Goal: Find specific page/section: Find specific page/section

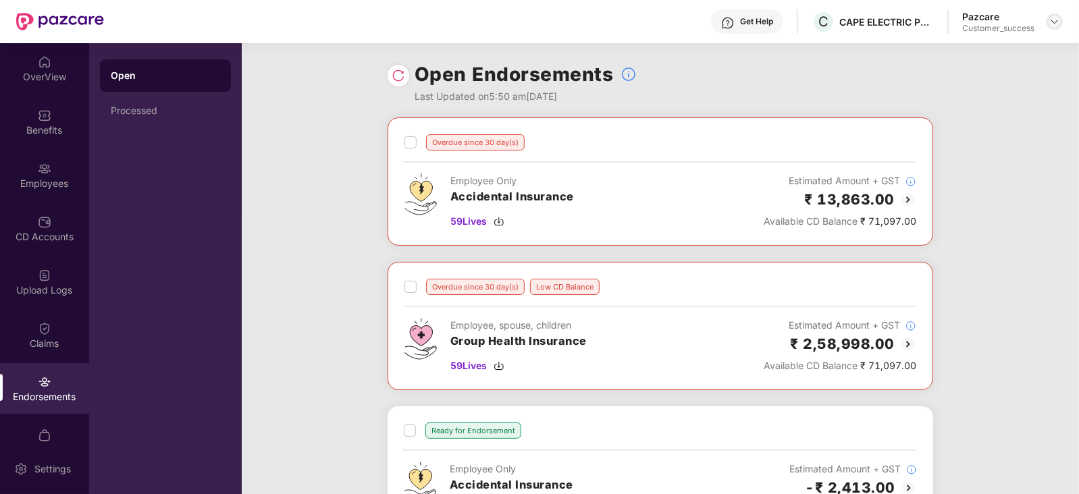
click at [1056, 24] on img at bounding box center [1054, 21] width 11 height 11
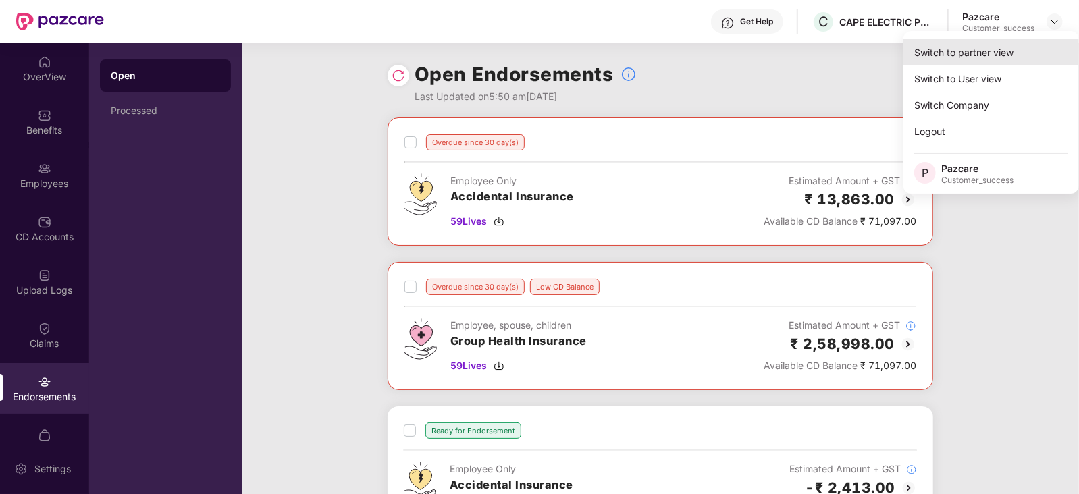
click at [962, 47] on div "Switch to partner view" at bounding box center [992, 52] width 176 height 26
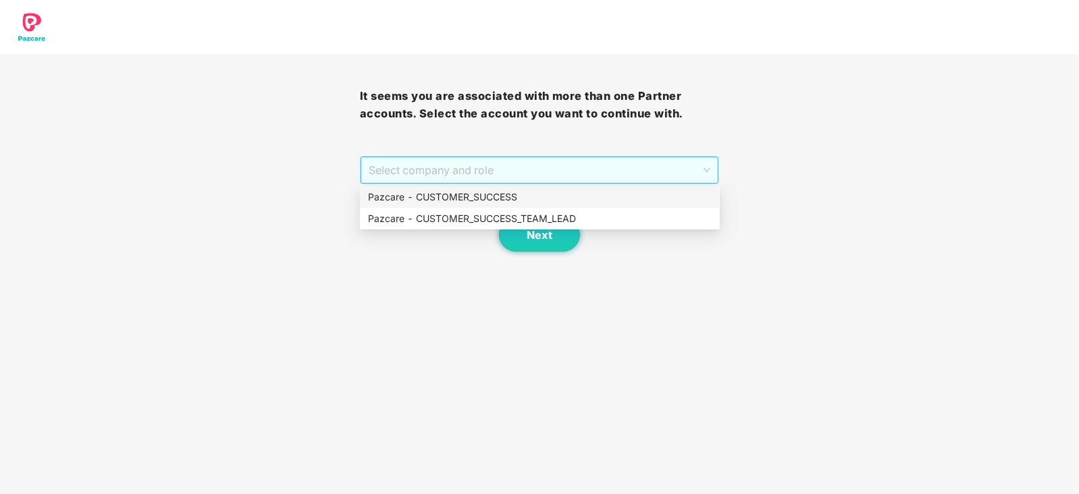
click at [706, 166] on span "Select company and role" at bounding box center [540, 170] width 342 height 26
click at [469, 199] on div "Pazcare - CUSTOMER_SUCCESS" at bounding box center [540, 197] width 344 height 15
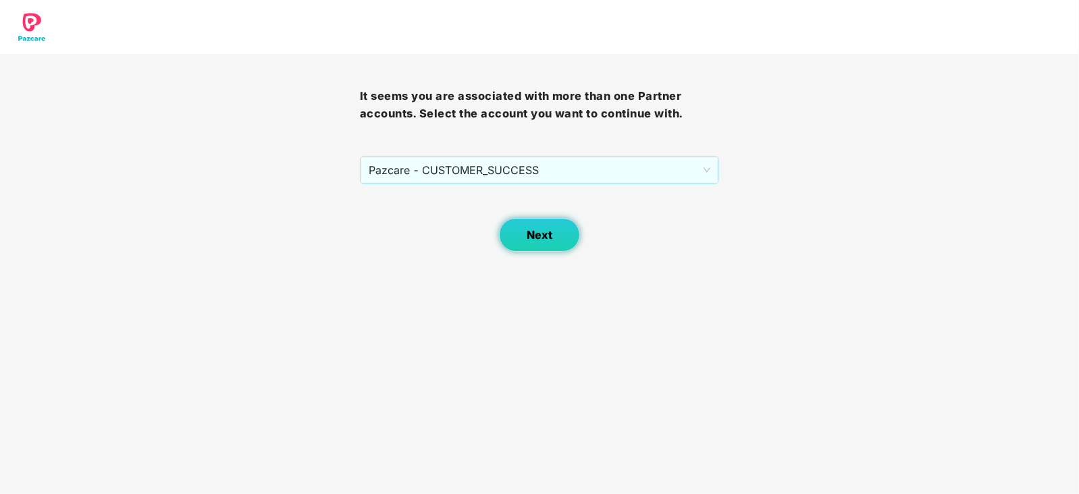
click at [538, 243] on button "Next" at bounding box center [539, 235] width 81 height 34
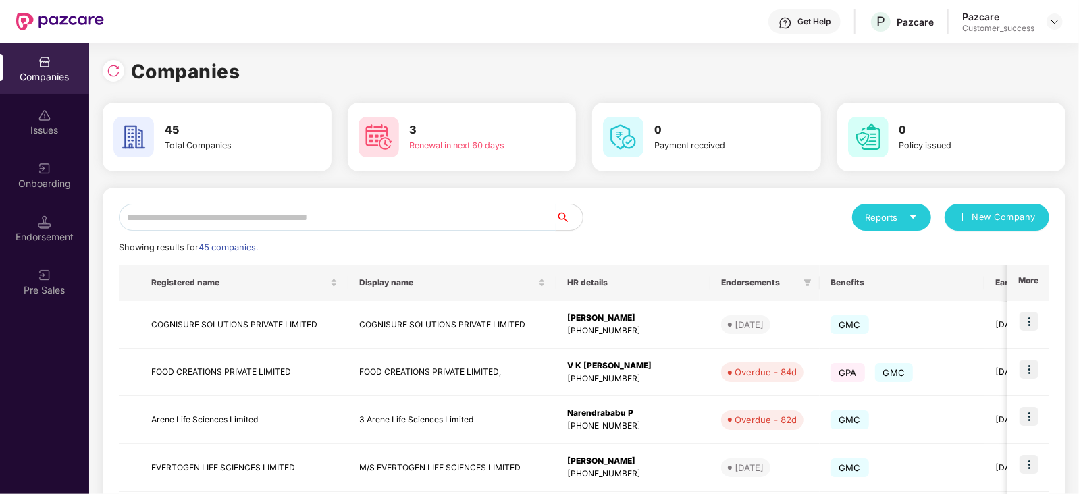
click at [411, 220] on input "text" at bounding box center [337, 217] width 437 height 27
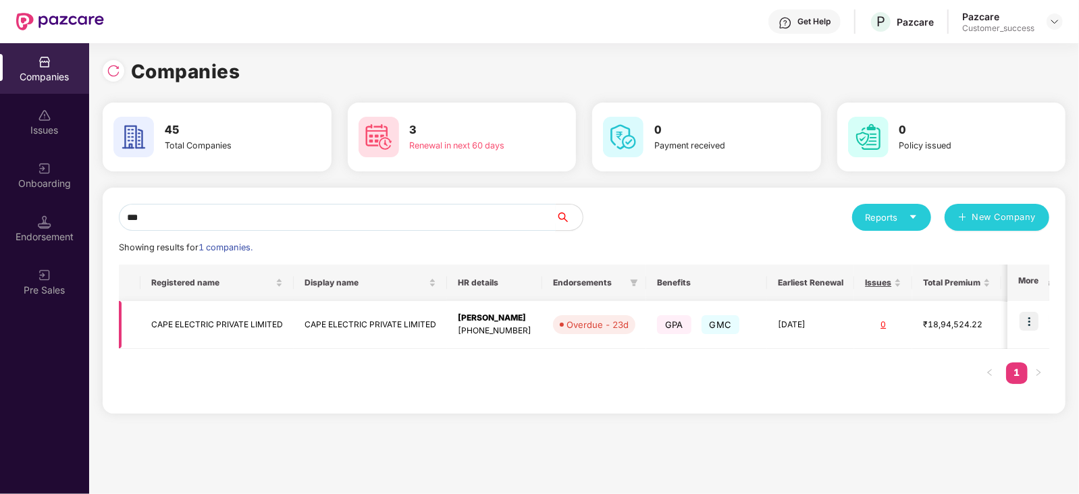
type input "***"
click at [225, 320] on td "CAPE ELECTRIC PRIVATE LIMITED" at bounding box center [216, 325] width 153 height 48
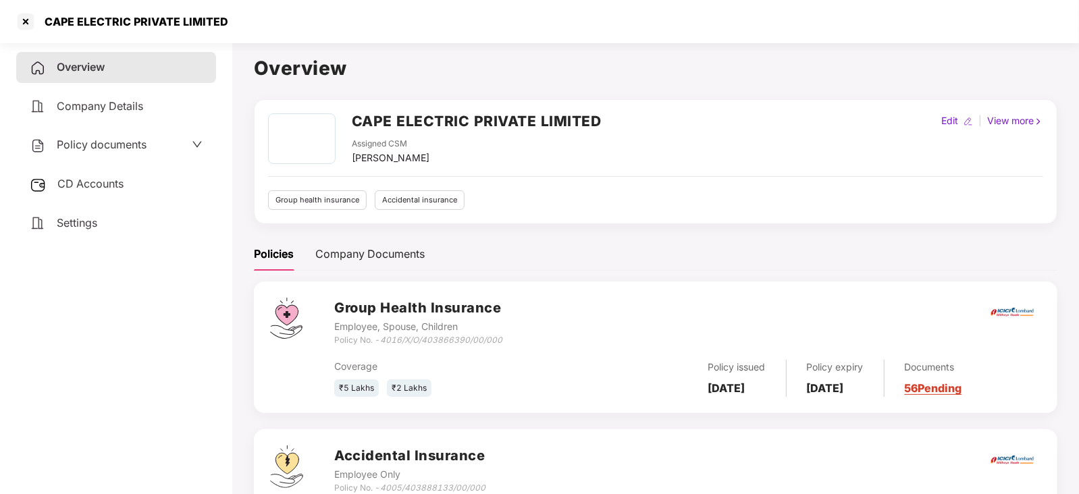
click at [203, 147] on div "Policy documents" at bounding box center [116, 145] width 200 height 31
click at [188, 141] on div "Policy documents" at bounding box center [116, 145] width 173 height 18
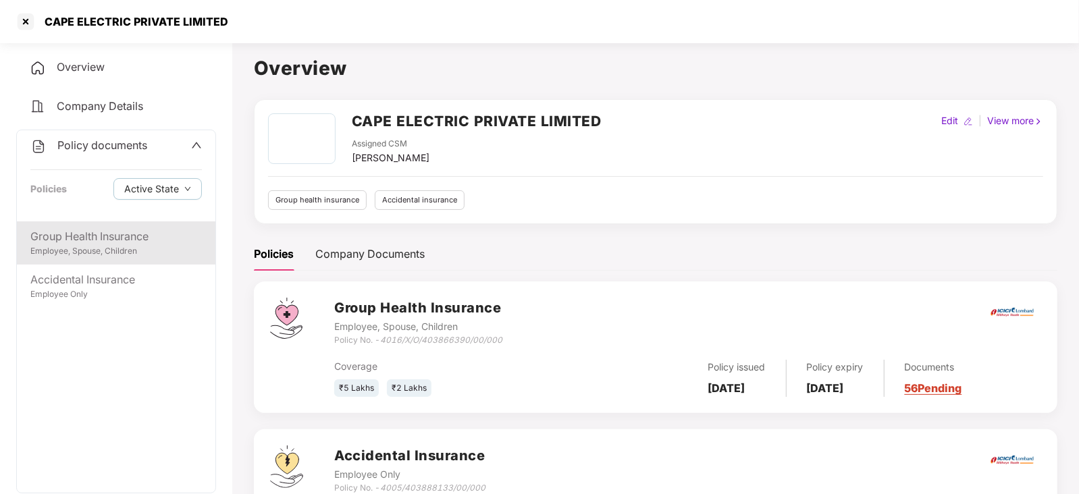
click at [78, 248] on div "Employee, Spouse, Children" at bounding box center [116, 251] width 172 height 13
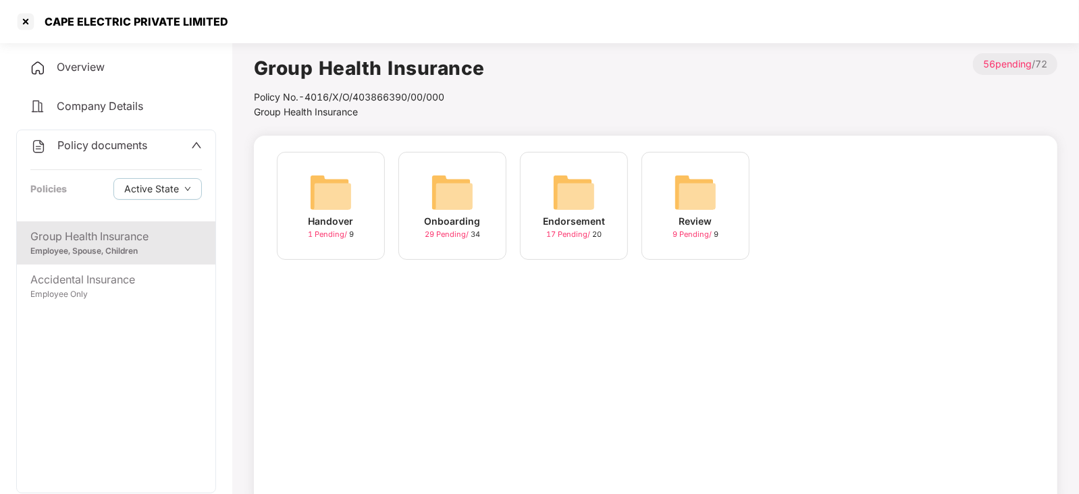
click at [587, 179] on img at bounding box center [573, 192] width 43 height 43
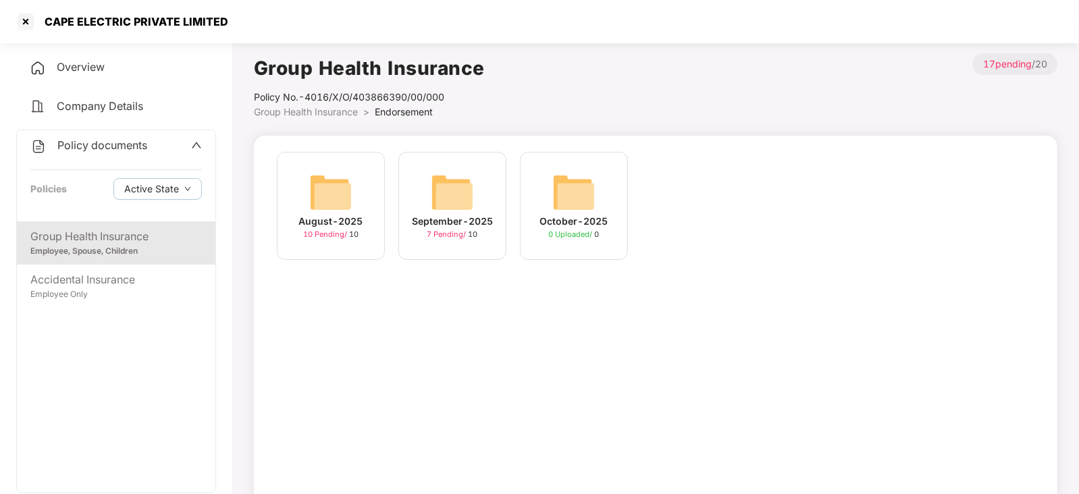
click at [454, 181] on img at bounding box center [452, 192] width 43 height 43
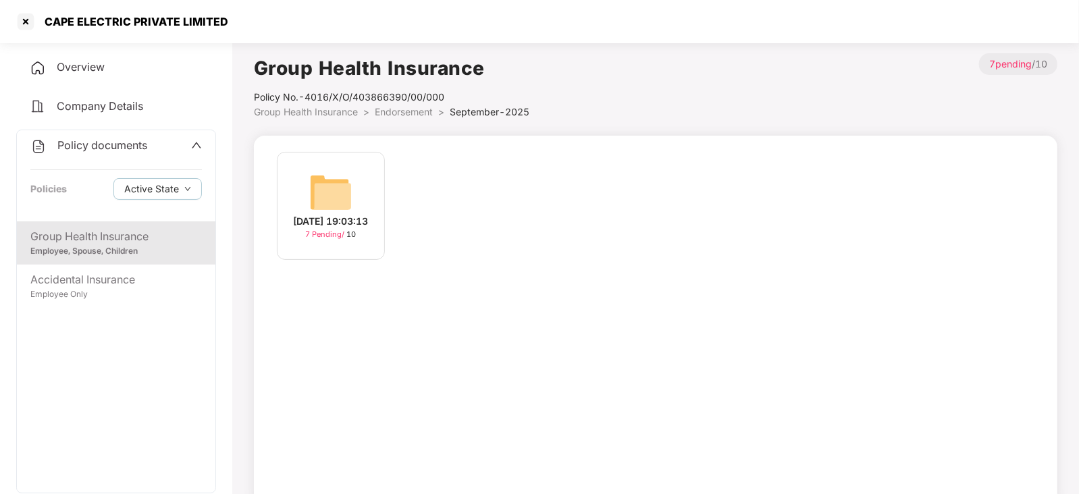
click at [338, 204] on img at bounding box center [330, 192] width 43 height 43
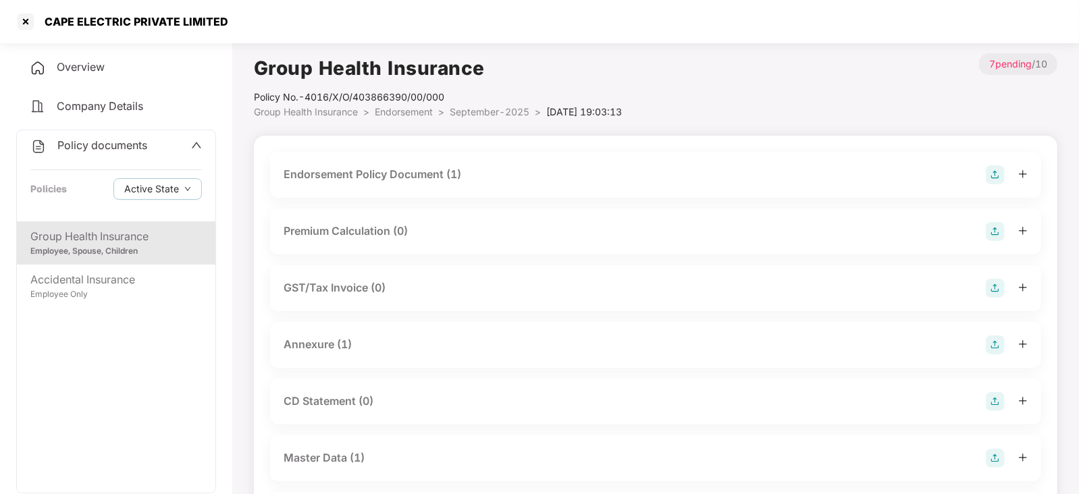
click at [327, 345] on div "Annexure (1)" at bounding box center [318, 344] width 68 height 17
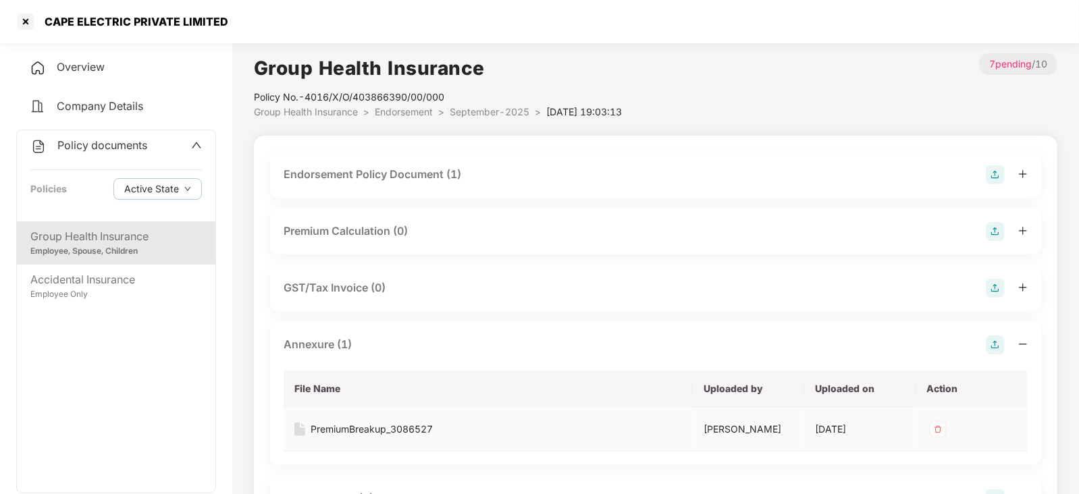
click at [359, 420] on td "PremiumBreakup_3086527" at bounding box center [488, 430] width 409 height 44
click at [366, 431] on div "PremiumBreakup_3086527" at bounding box center [372, 429] width 122 height 15
click at [26, 22] on div at bounding box center [26, 22] width 22 height 22
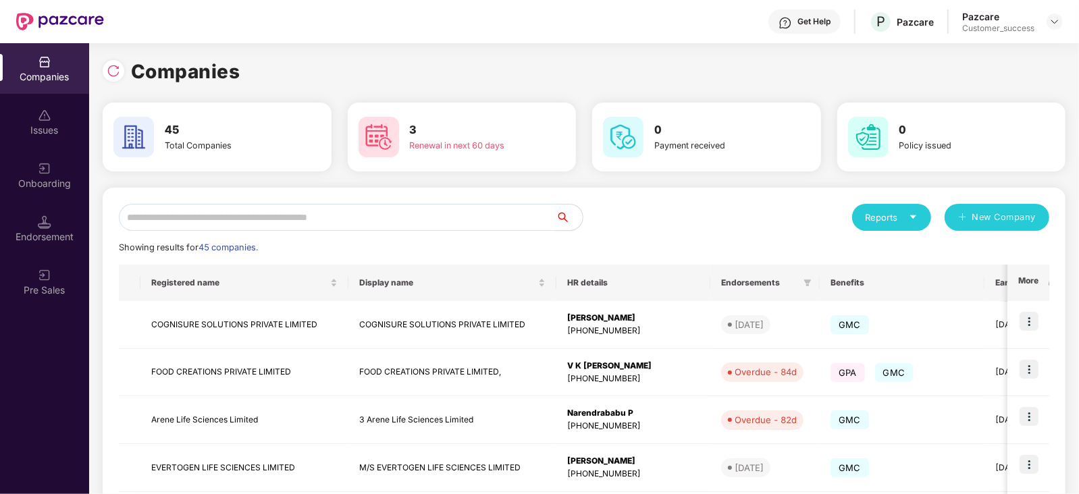
click at [279, 219] on input "text" at bounding box center [337, 217] width 437 height 27
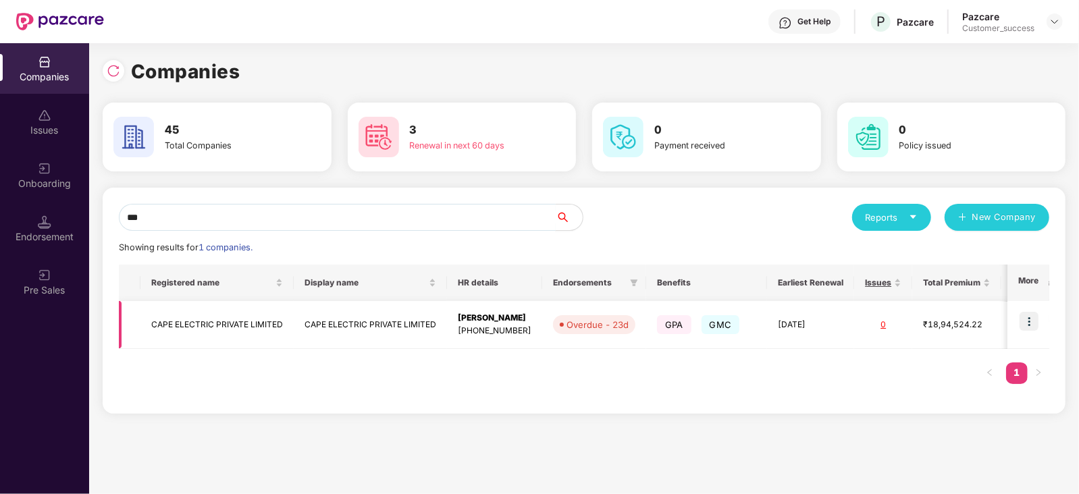
type input "***"
click at [1032, 317] on img at bounding box center [1029, 321] width 19 height 19
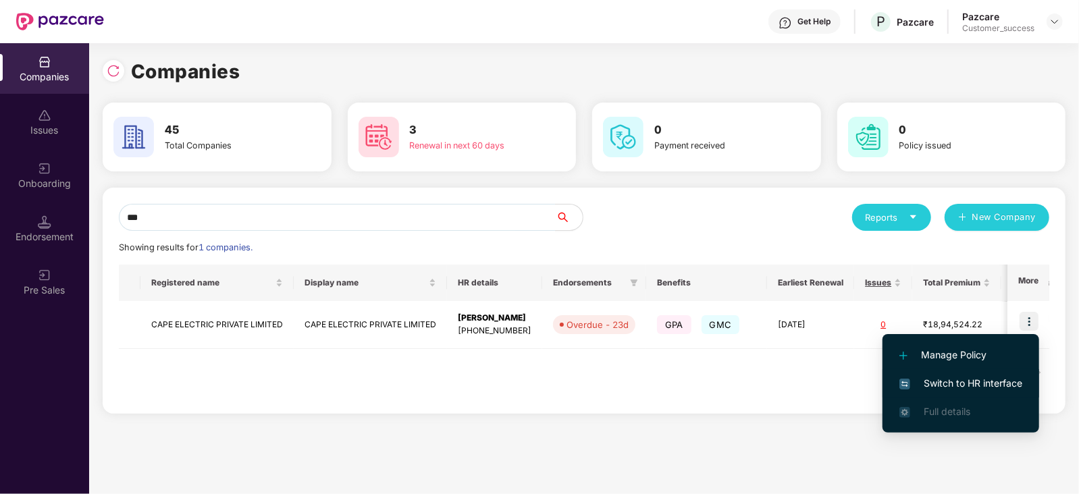
click at [949, 380] on span "Switch to HR interface" at bounding box center [960, 383] width 123 height 15
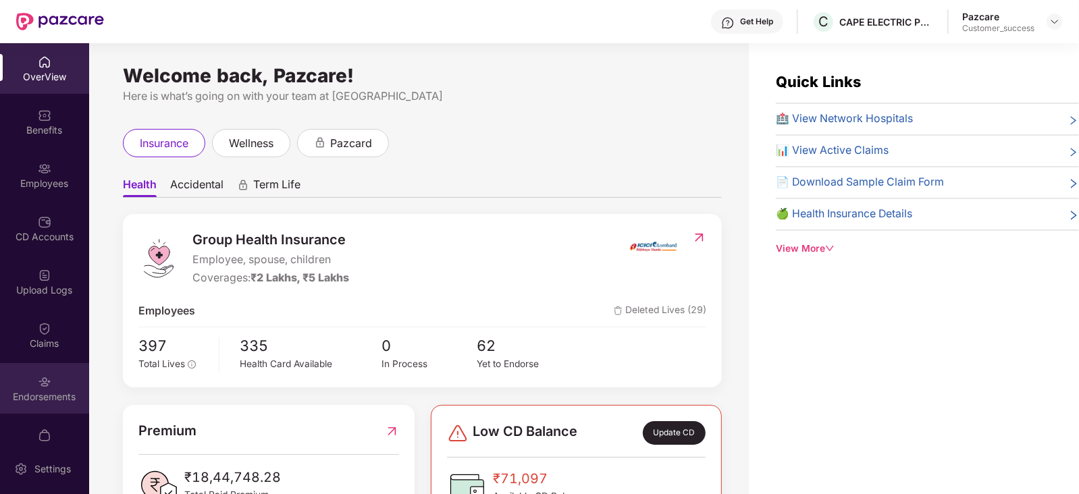
click at [34, 397] on div "Endorsements" at bounding box center [44, 397] width 89 height 14
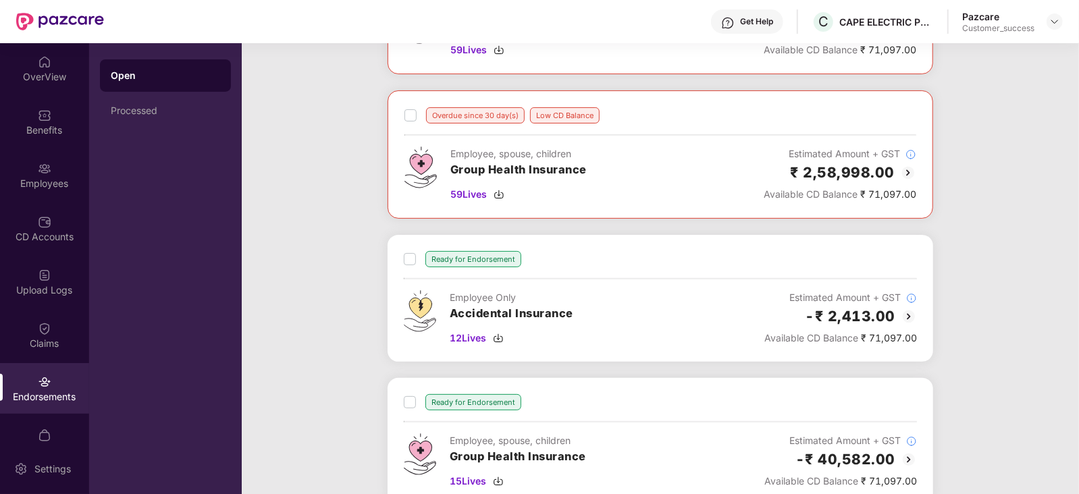
scroll to position [172, 0]
click at [462, 195] on span "59 Lives" at bounding box center [468, 194] width 36 height 15
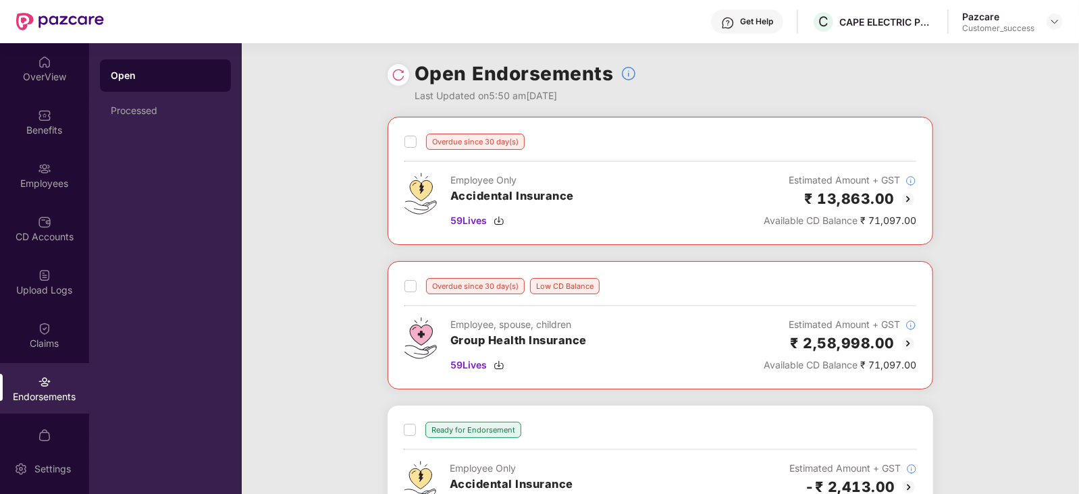
scroll to position [0, 0]
click at [500, 222] on img at bounding box center [499, 221] width 11 height 11
click at [40, 122] on img at bounding box center [45, 116] width 14 height 14
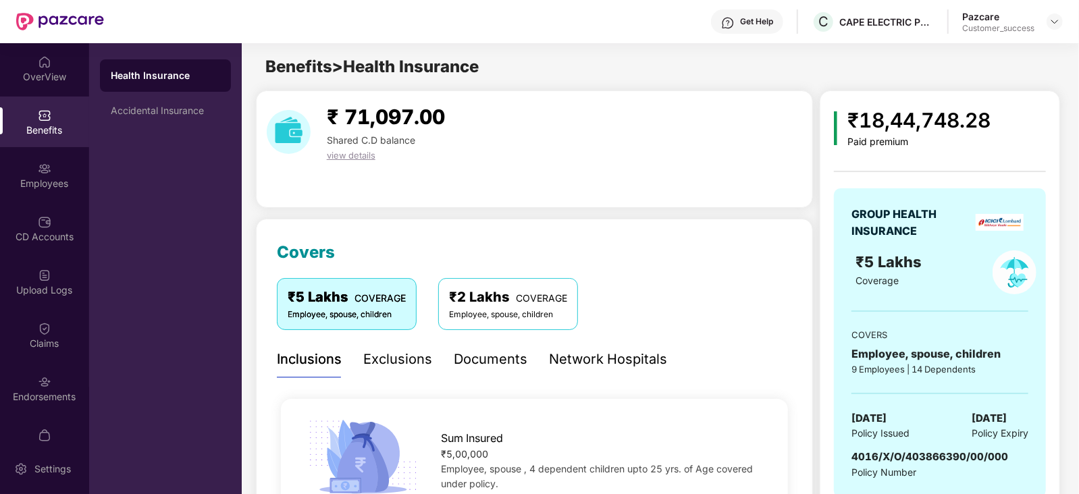
click at [500, 296] on div "₹2 Lakhs COVERAGE" at bounding box center [508, 297] width 118 height 21
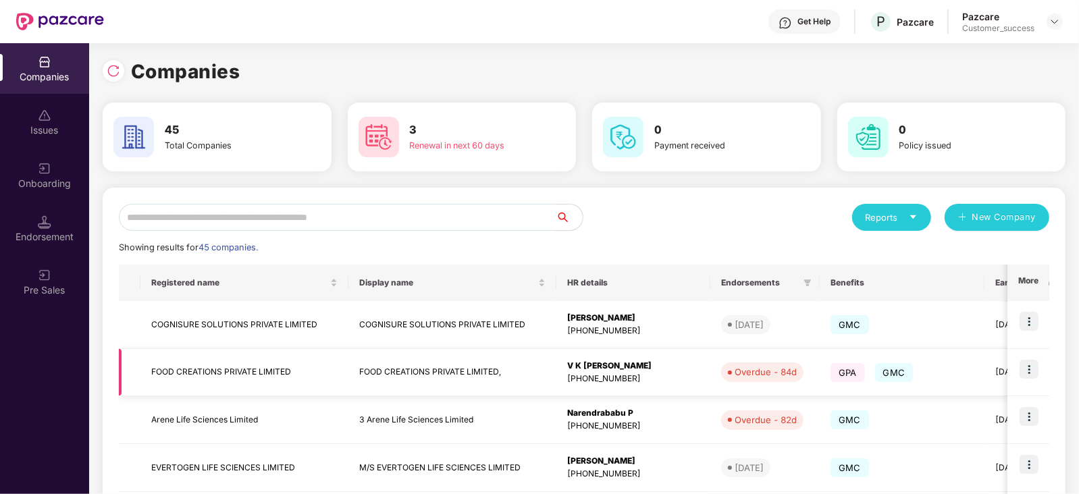
click at [1031, 365] on img at bounding box center [1029, 369] width 19 height 19
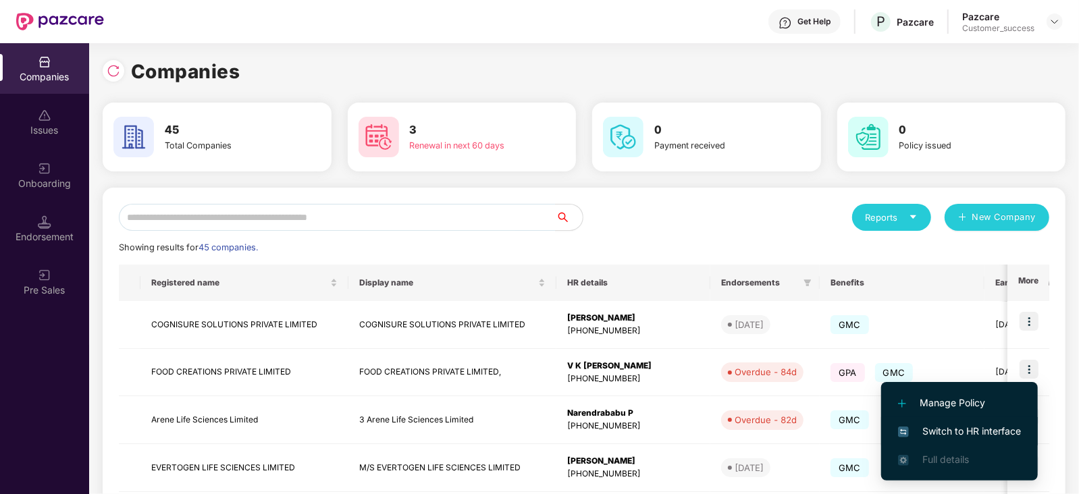
click at [995, 430] on span "Switch to HR interface" at bounding box center [959, 431] width 123 height 15
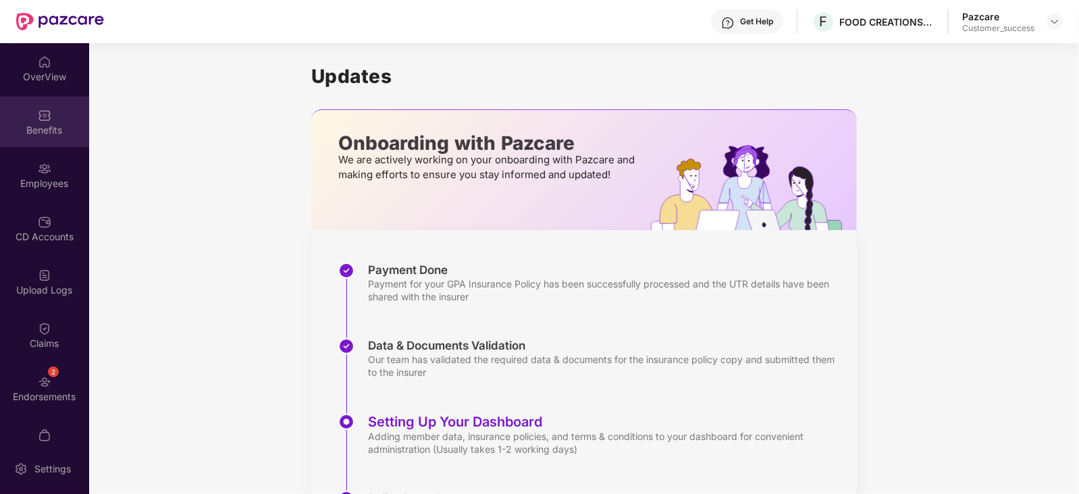
click at [43, 124] on div "Benefits" at bounding box center [44, 131] width 89 height 14
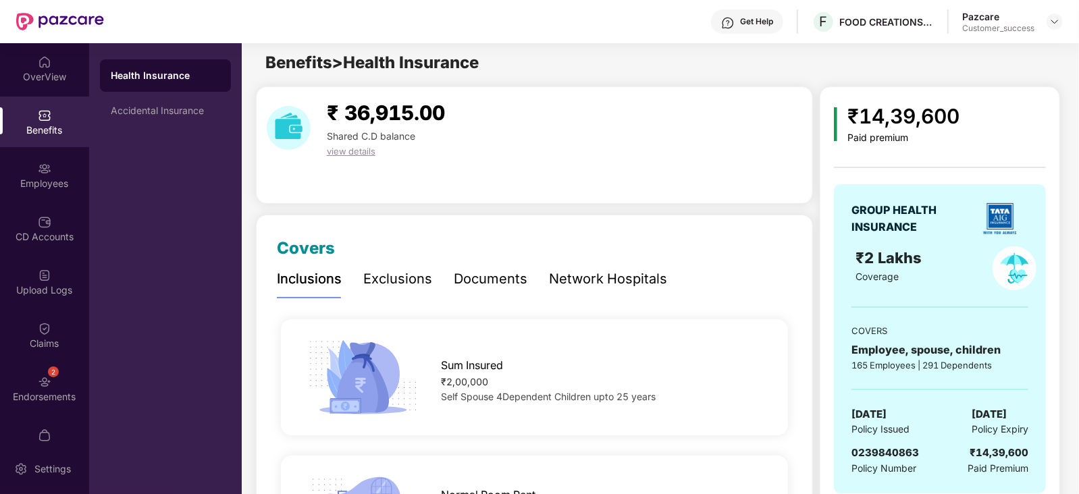
scroll to position [3, 0]
click at [167, 111] on div "Accidental Insurance" at bounding box center [165, 110] width 109 height 11
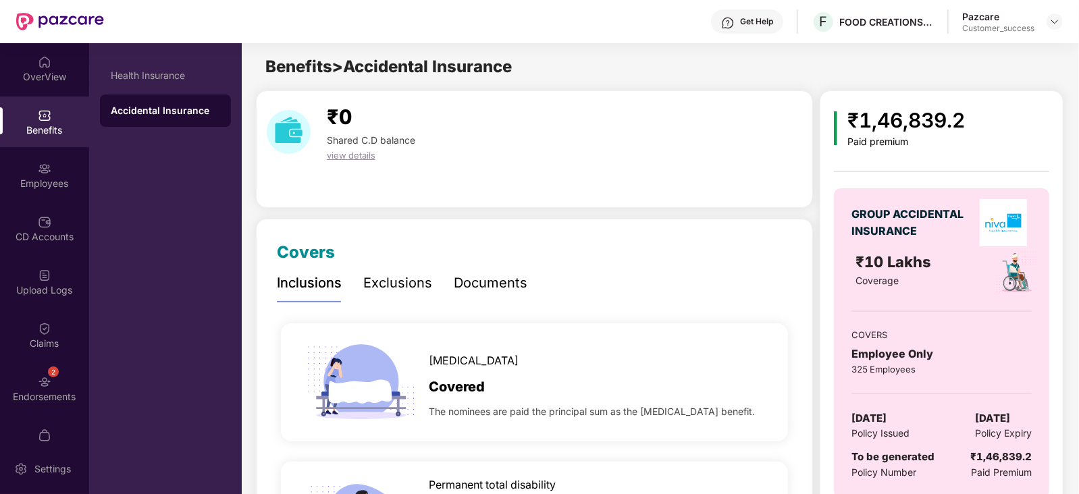
scroll to position [7, 0]
